Goal: Information Seeking & Learning: Learn about a topic

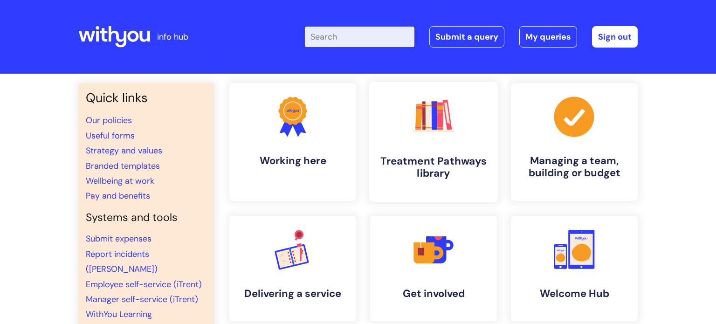
click at [408, 156] on h4 "Treatment Pathways library" at bounding box center [434, 167] width 114 height 25
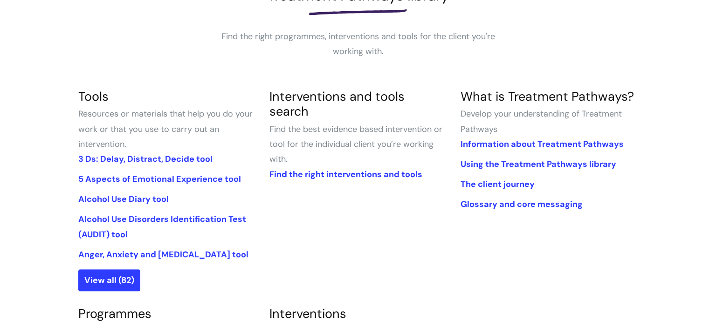
scroll to position [160, 0]
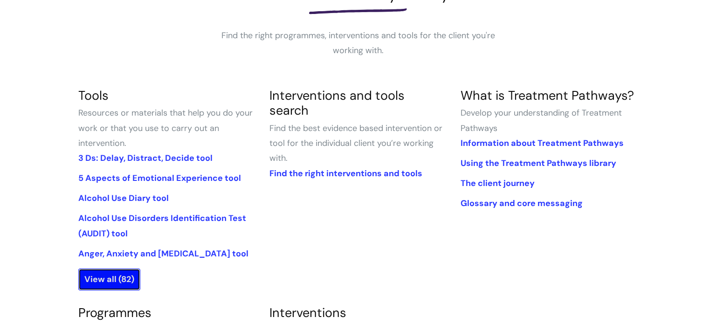
click at [117, 276] on link "View all (82)" at bounding box center [109, 278] width 62 height 21
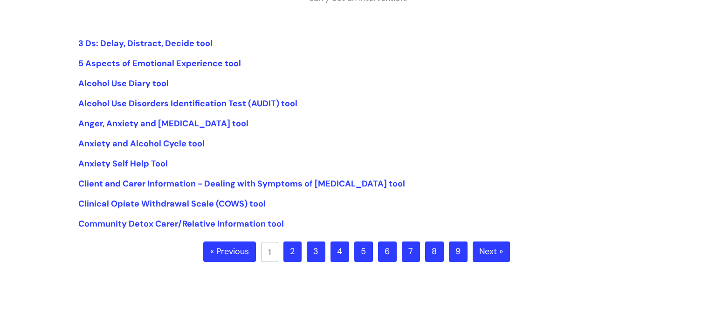
scroll to position [213, 0]
click at [292, 249] on link "2" at bounding box center [292, 251] width 18 height 21
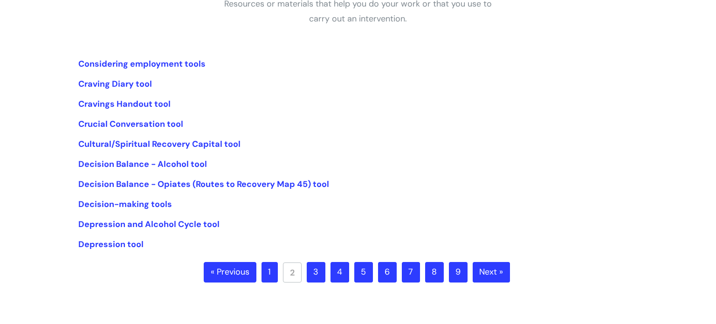
scroll to position [193, 0]
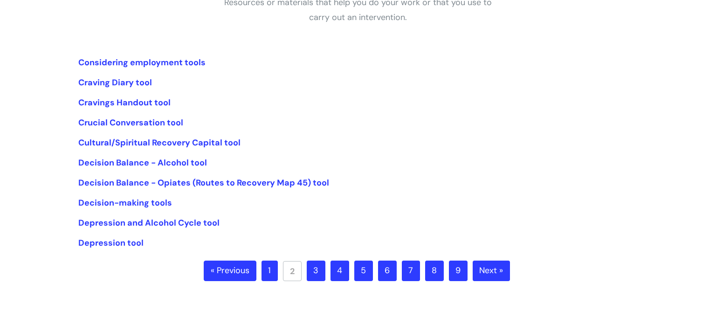
click at [313, 273] on link "3" at bounding box center [316, 271] width 19 height 21
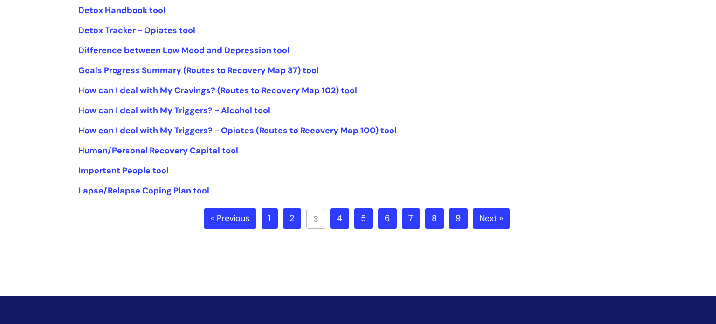
scroll to position [247, 0]
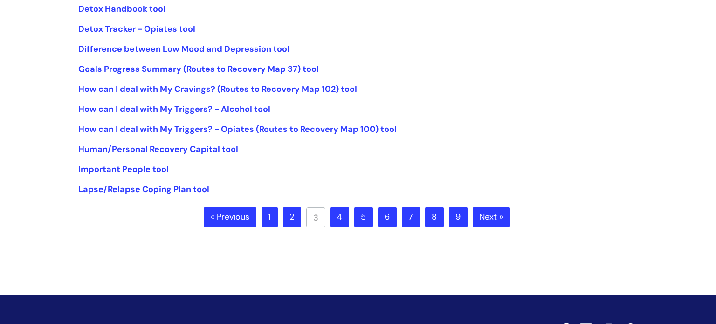
click at [340, 219] on link "4" at bounding box center [339, 217] width 19 height 21
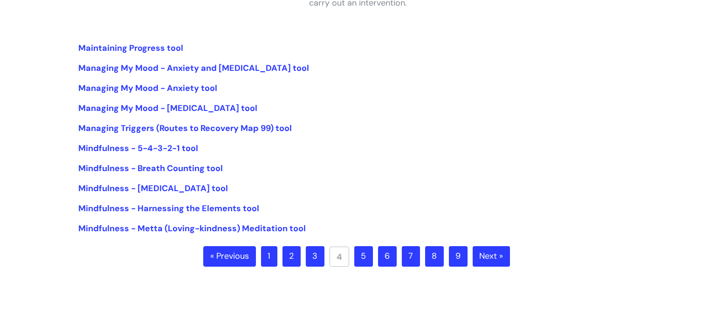
scroll to position [308, 0]
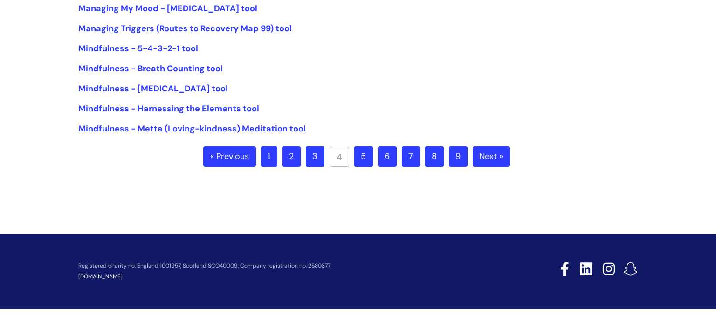
click at [313, 160] on link "3" at bounding box center [315, 156] width 19 height 21
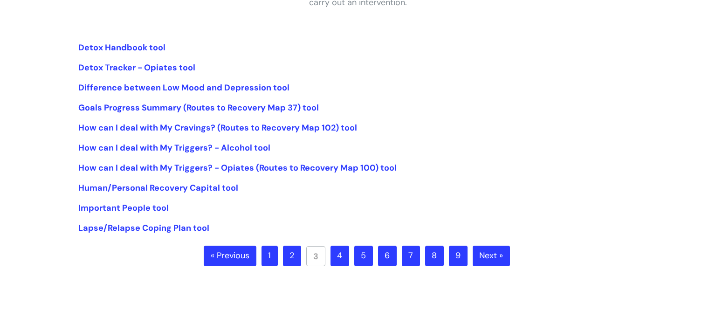
scroll to position [210, 0]
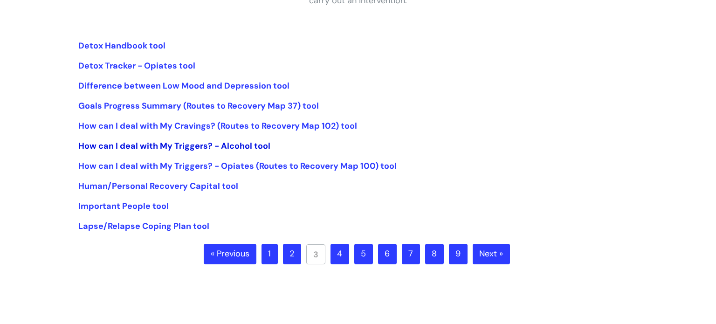
click at [182, 145] on link "How can I deal with My Triggers? - Alcohol tool" at bounding box center [174, 145] width 192 height 11
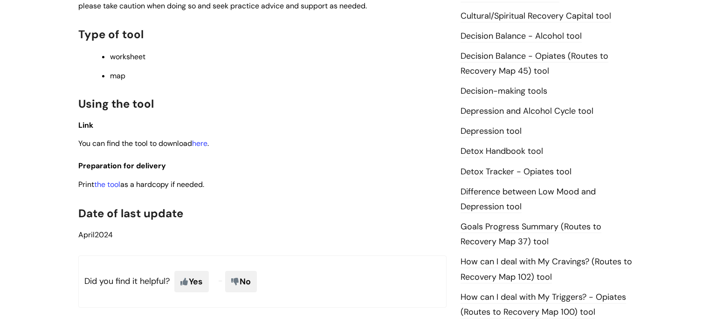
scroll to position [455, 0]
click at [202, 147] on link "here" at bounding box center [199, 143] width 15 height 10
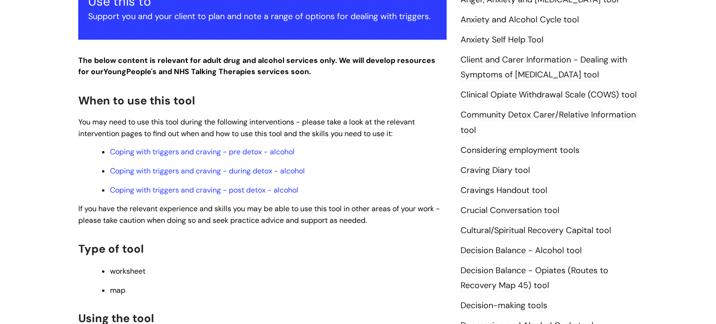
scroll to position [216, 0]
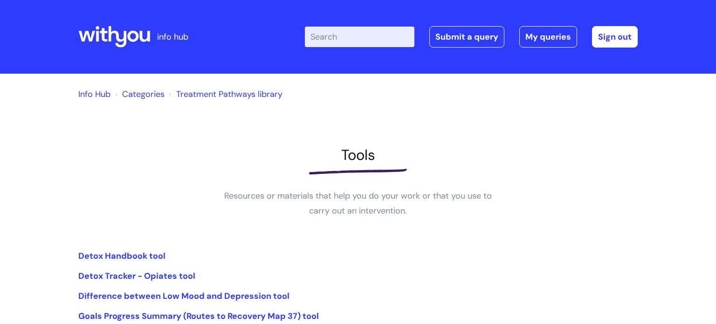
scroll to position [208, 0]
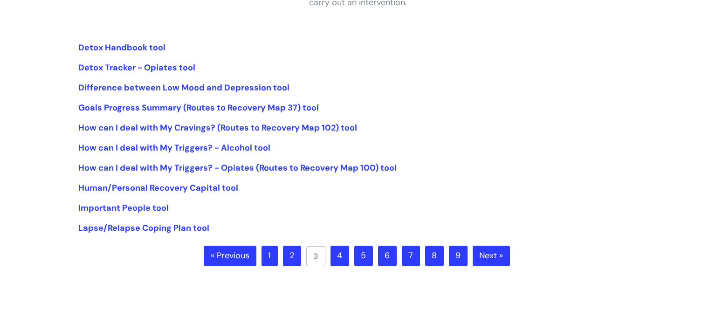
click at [342, 257] on link "4" at bounding box center [339, 256] width 19 height 21
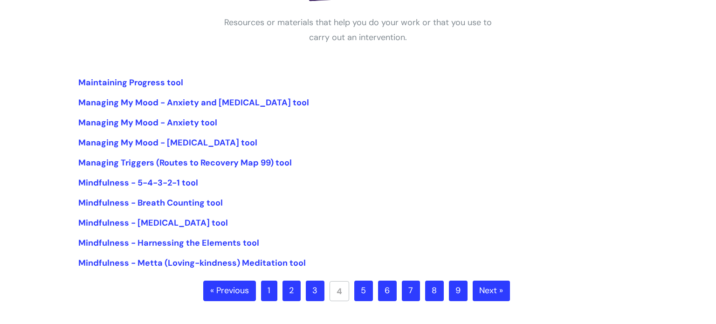
scroll to position [175, 0]
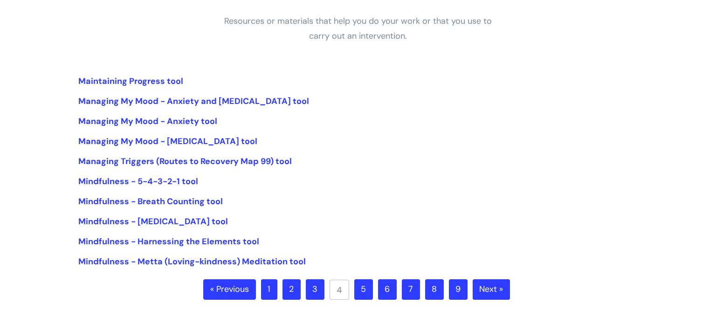
click at [365, 294] on link "5" at bounding box center [363, 289] width 19 height 21
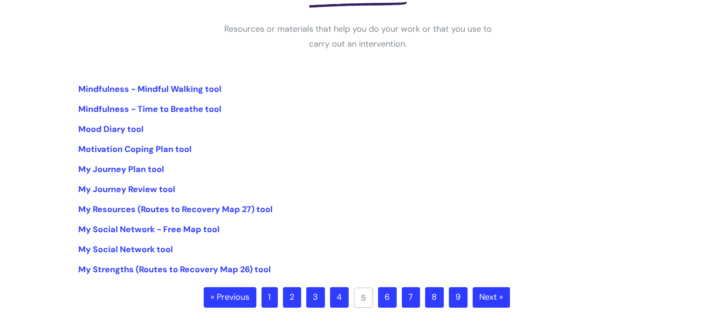
scroll to position [168, 0]
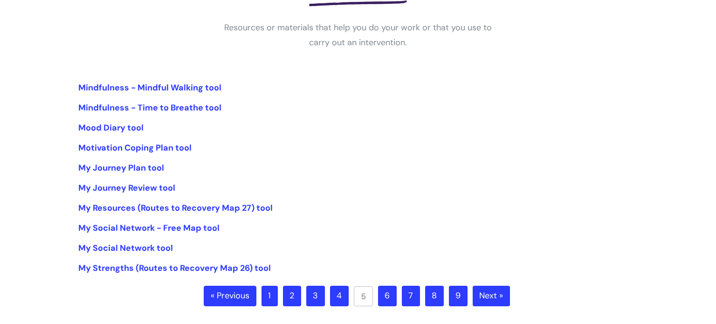
click at [339, 298] on link "4" at bounding box center [339, 296] width 19 height 21
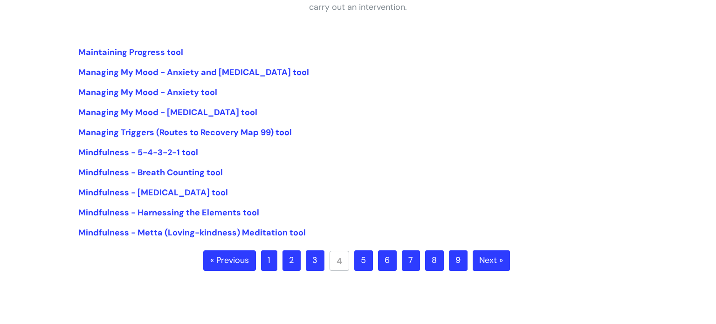
scroll to position [203, 0]
click at [234, 131] on link "Managing Triggers (Routes to Recovery Map 99) tool" at bounding box center [184, 132] width 213 height 11
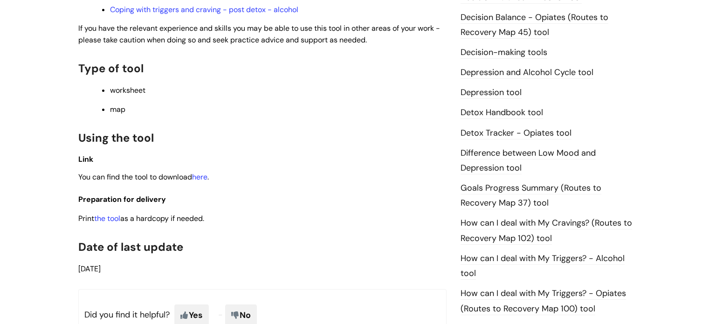
scroll to position [494, 0]
click at [114, 223] on link "the tool" at bounding box center [107, 218] width 26 height 10
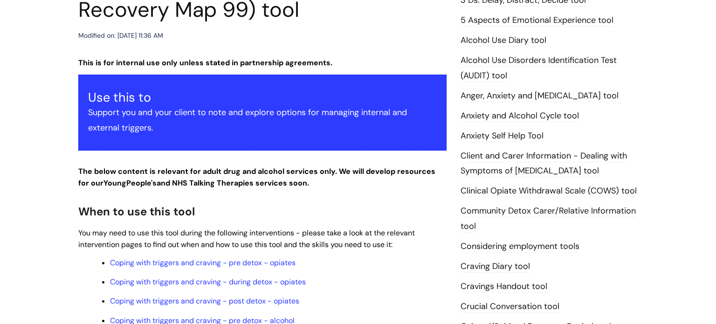
scroll to position [144, 0]
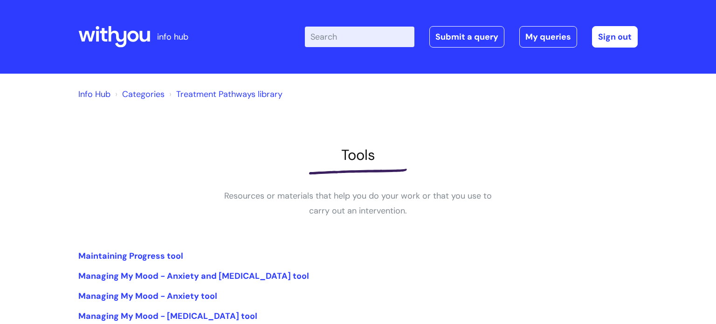
scroll to position [201, 0]
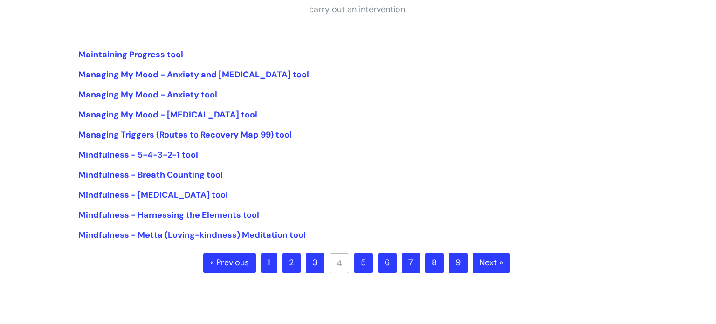
click at [363, 266] on link "5" at bounding box center [363, 263] width 19 height 21
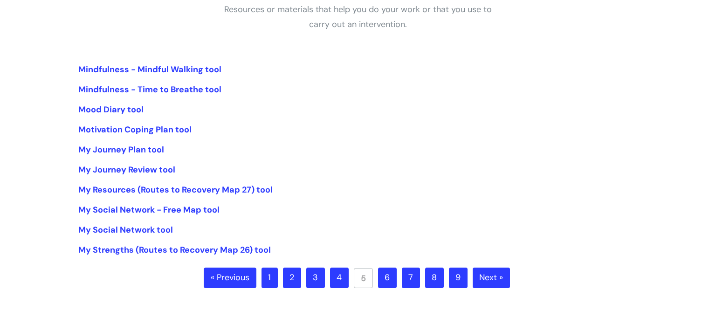
scroll to position [191, 0]
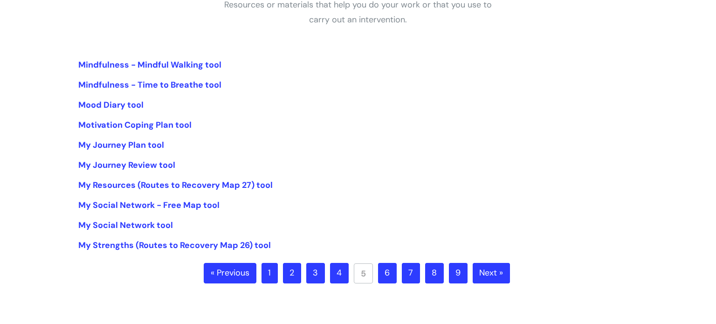
click at [385, 277] on link "6" at bounding box center [387, 273] width 19 height 21
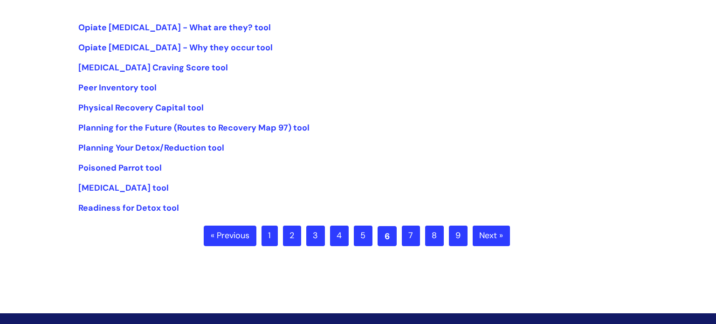
scroll to position [231, 0]
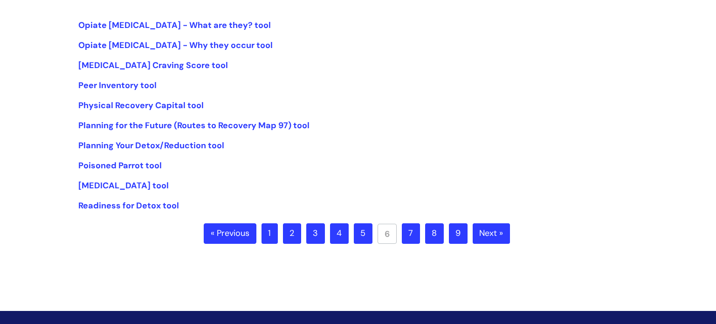
click at [405, 234] on link "7" at bounding box center [411, 233] width 18 height 21
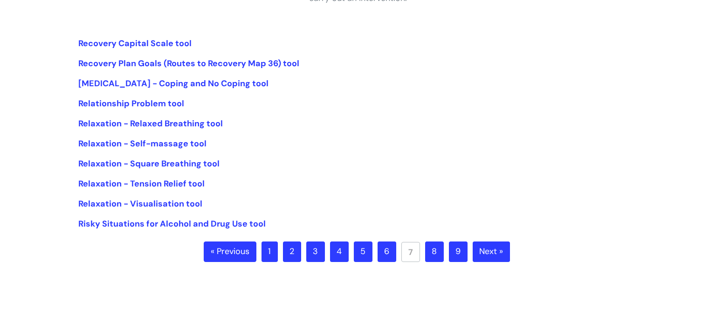
scroll to position [213, 0]
click at [429, 251] on link "8" at bounding box center [434, 251] width 19 height 21
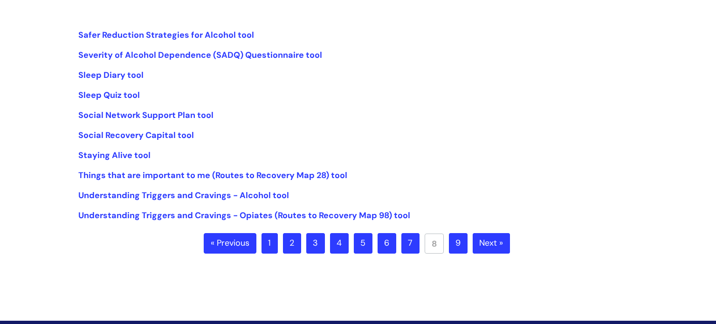
scroll to position [223, 0]
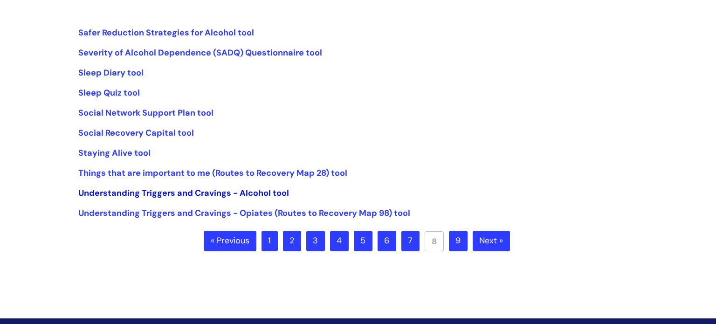
click at [172, 194] on link "Understanding Triggers and Cravings - Alcohol tool" at bounding box center [183, 192] width 211 height 11
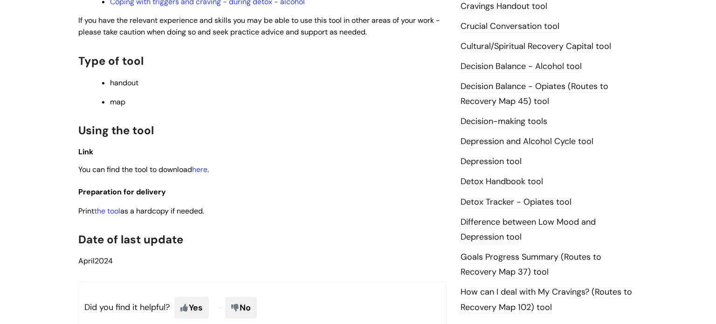
scroll to position [431, 0]
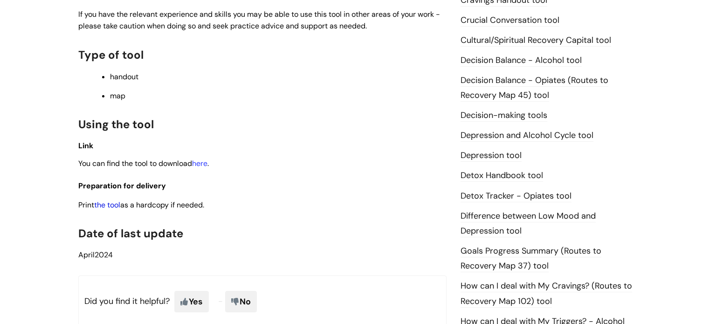
click at [115, 210] on link "the tool" at bounding box center [107, 205] width 26 height 10
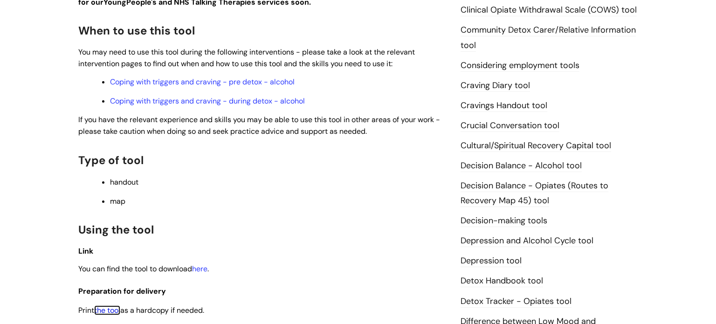
scroll to position [325, 0]
click at [221, 83] on link "Coping with triggers and craving - pre detox - alcohol" at bounding box center [202, 82] width 185 height 10
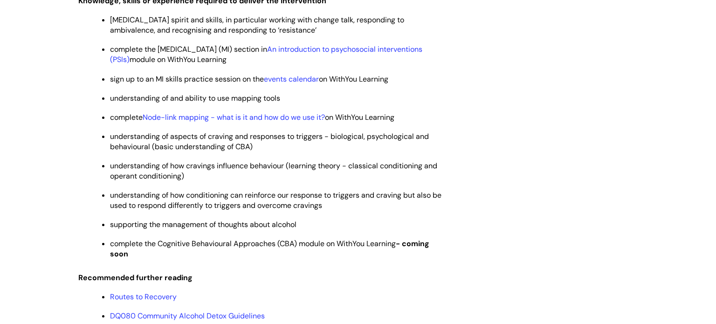
scroll to position [2556, 0]
click at [173, 122] on link "Node-link mapping - what is it and how do we use it?" at bounding box center [234, 117] width 182 height 10
click at [253, 122] on link "Node-link mapping - what is it and how do we use it?" at bounding box center [234, 117] width 182 height 10
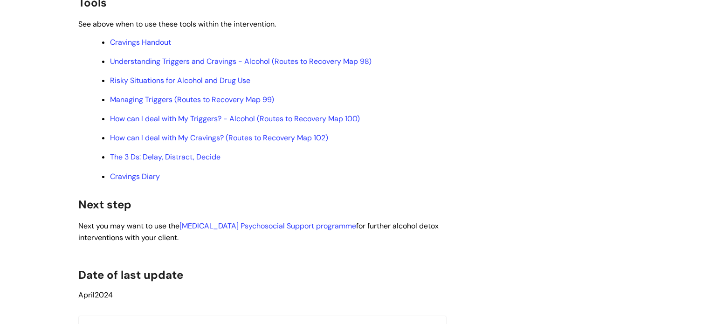
scroll to position [2973, 0]
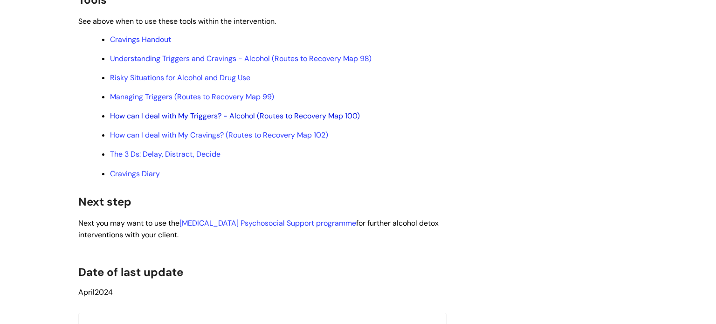
click at [205, 121] on link "How can I deal with My Triggers? - Alcohol (Routes to Recovery Map 100)" at bounding box center [235, 116] width 250 height 10
click at [212, 121] on link "How can I deal with My Triggers? - Alcohol (Routes to Recovery Map 100)" at bounding box center [235, 116] width 250 height 10
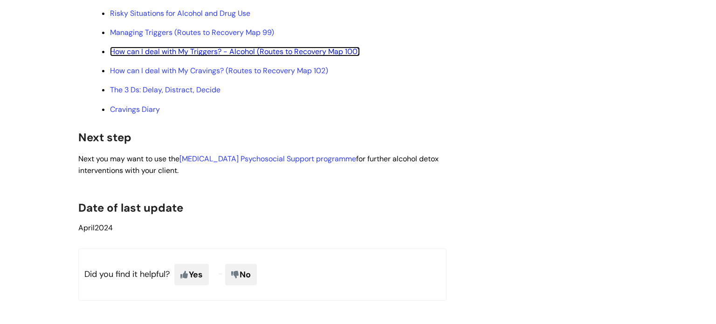
scroll to position [3036, 0]
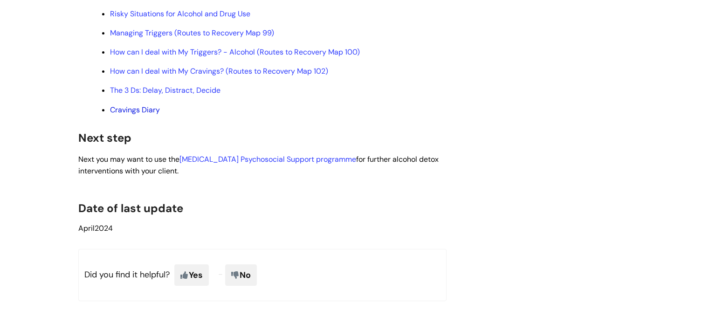
click at [143, 115] on link "Cravings Diary" at bounding box center [135, 110] width 50 height 10
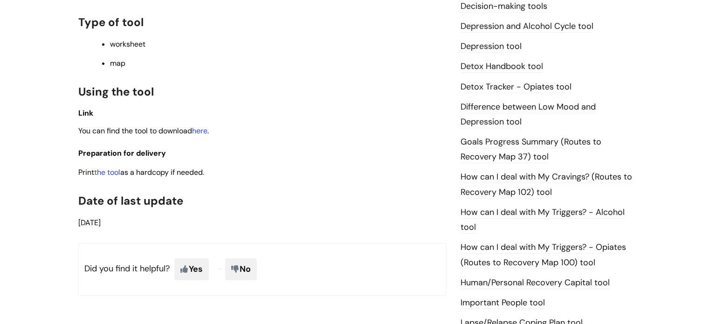
scroll to position [541, 0]
click at [114, 176] on link "the tool" at bounding box center [107, 171] width 26 height 10
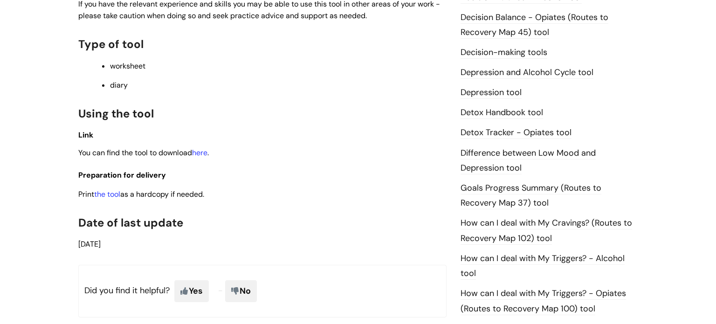
scroll to position [474, 0]
click at [113, 198] on link "the tool" at bounding box center [107, 193] width 26 height 10
